Goal: Navigation & Orientation: Find specific page/section

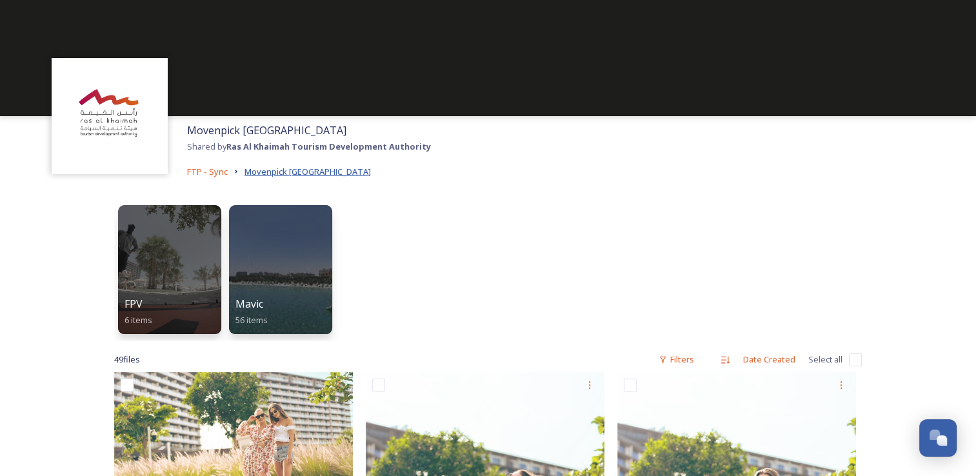
click at [297, 168] on span "Movenpick [GEOGRAPHIC_DATA]" at bounding box center [307, 172] width 126 height 12
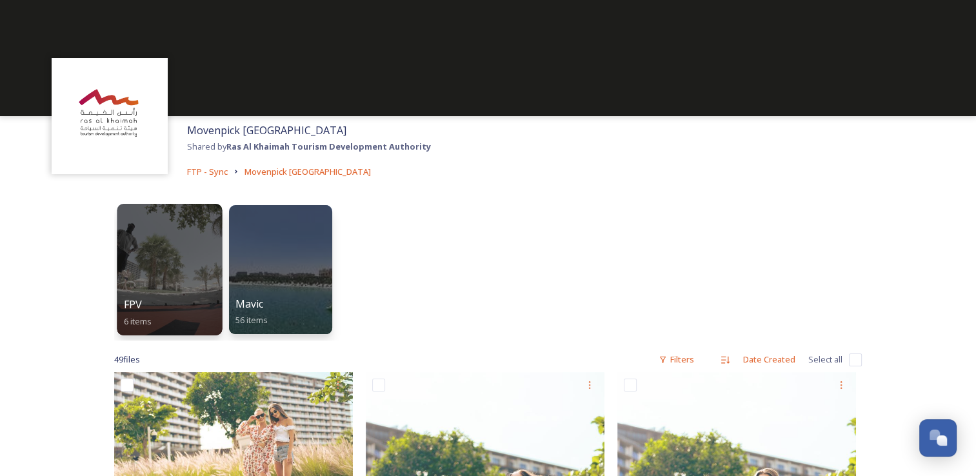
click at [176, 283] on div at bounding box center [169, 270] width 105 height 132
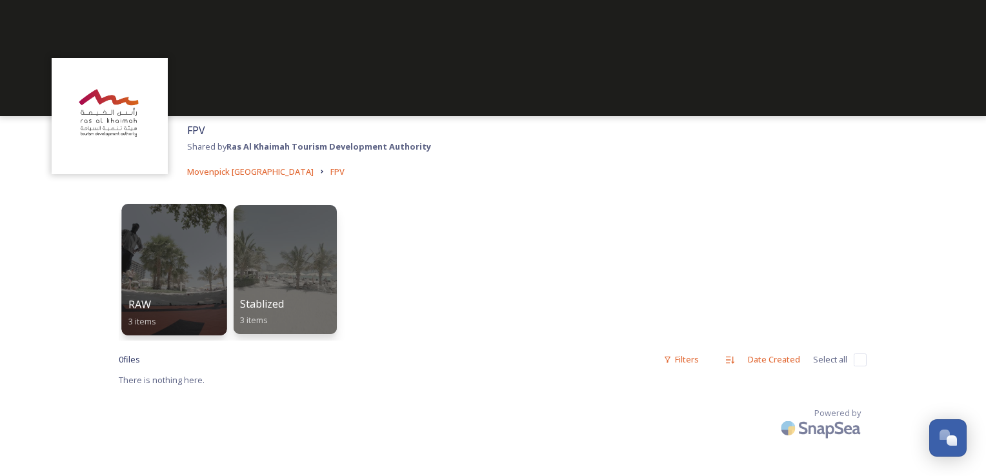
click at [185, 244] on div at bounding box center [173, 270] width 105 height 132
